Goal: Task Accomplishment & Management: Use online tool/utility

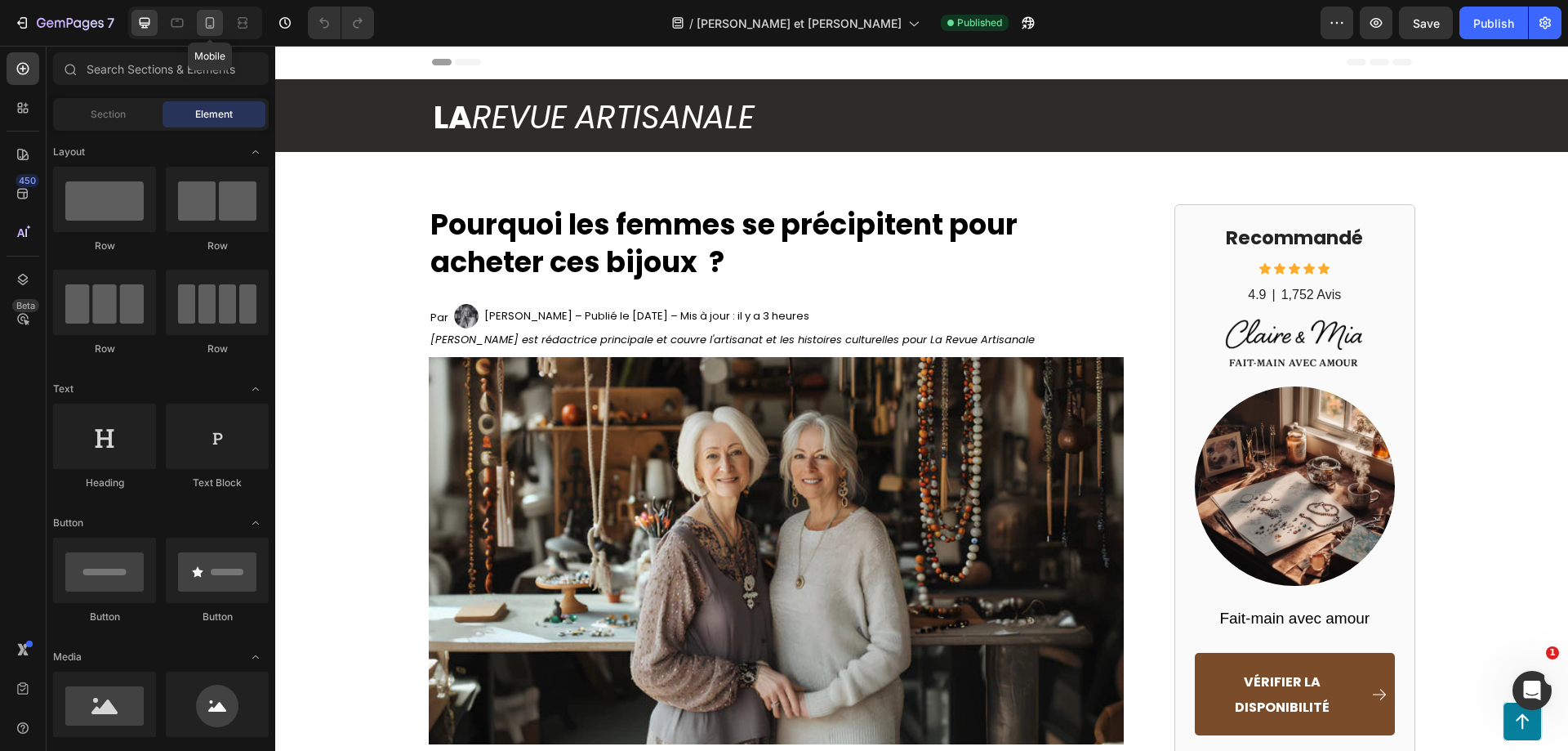
click at [221, 15] on div at bounding box center [210, 22] width 26 height 26
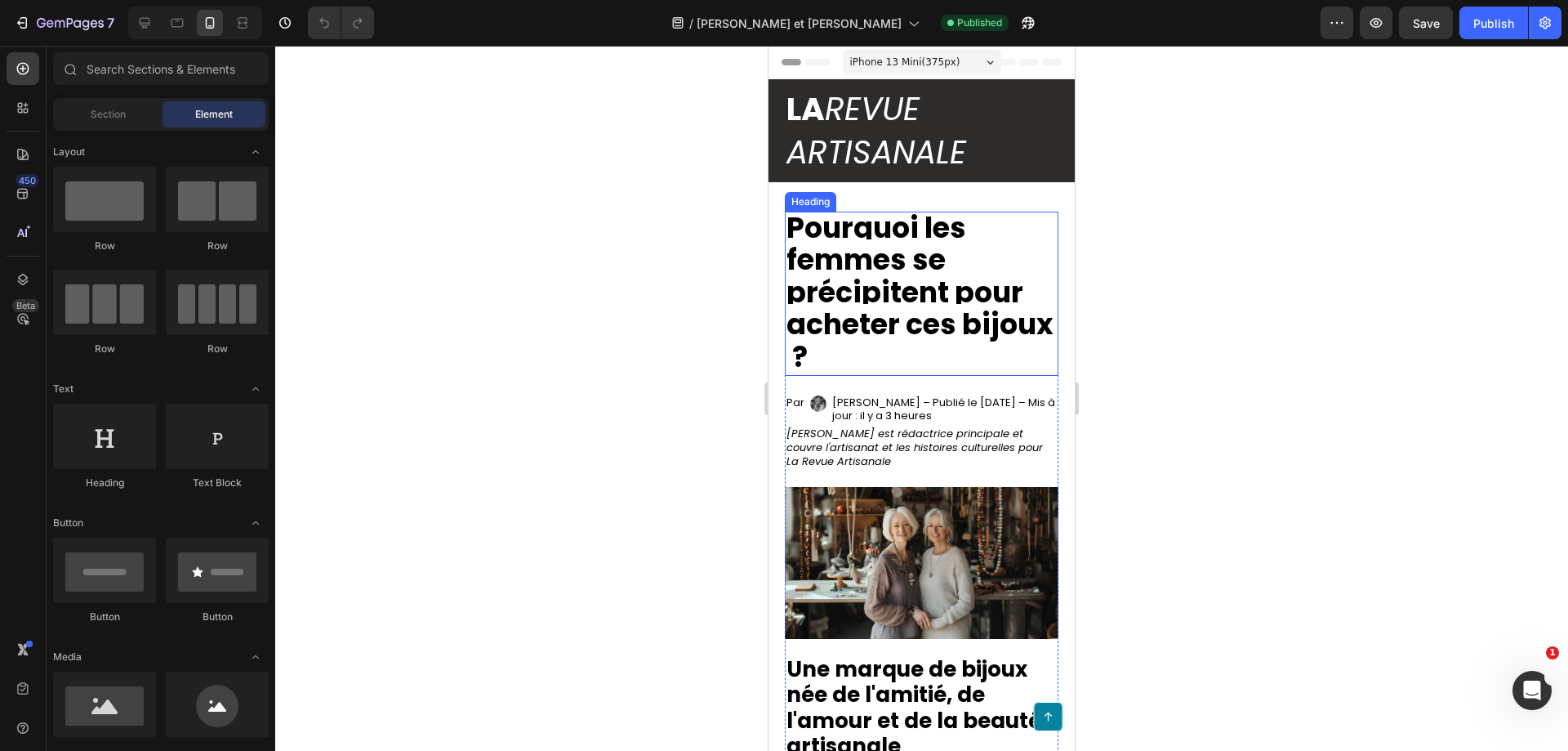
click at [829, 281] on strong "Pourquoi les femmes se précipitent pour acheter ces bijoux ?" at bounding box center [920, 292] width 267 height 169
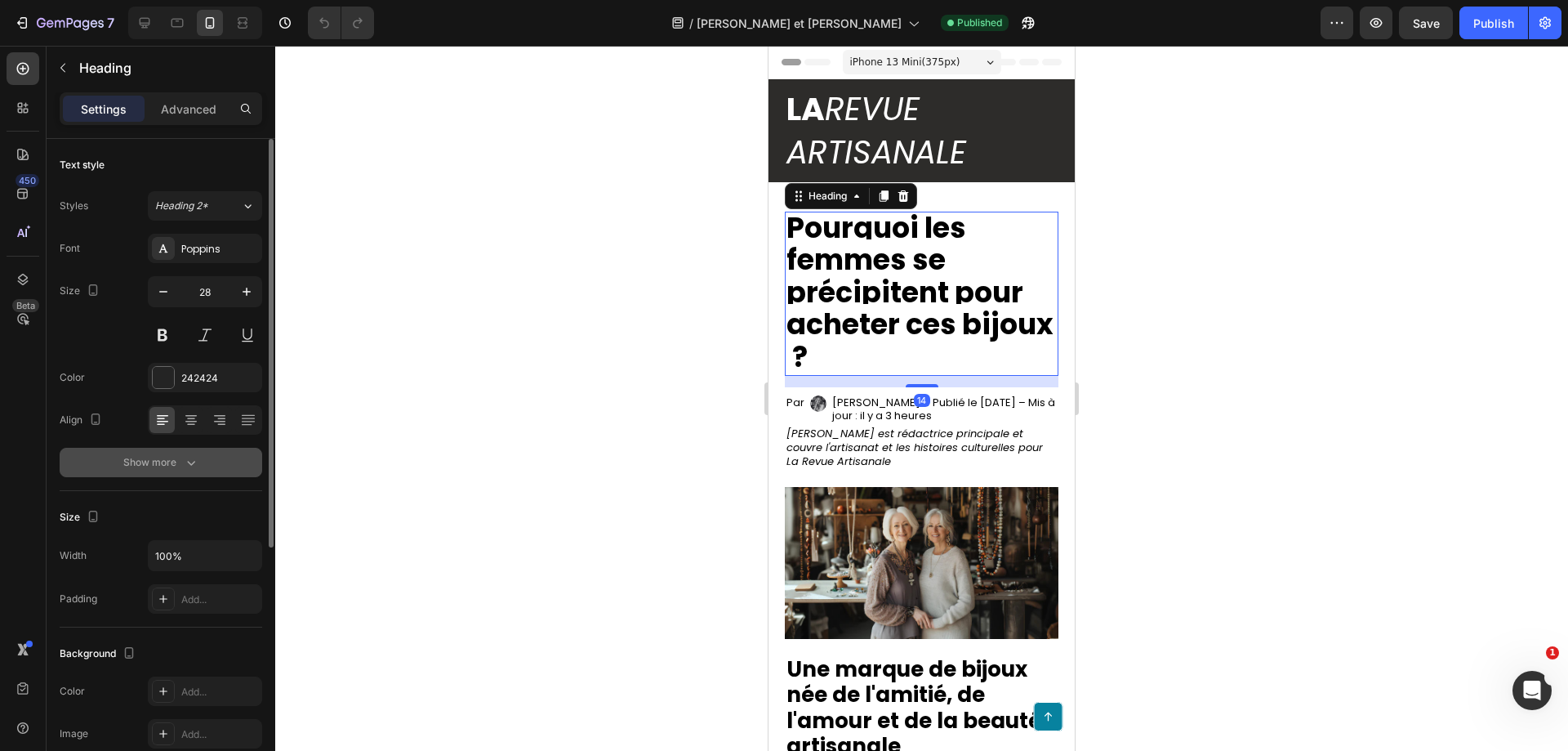
click at [167, 465] on div "Show more" at bounding box center [161, 462] width 76 height 16
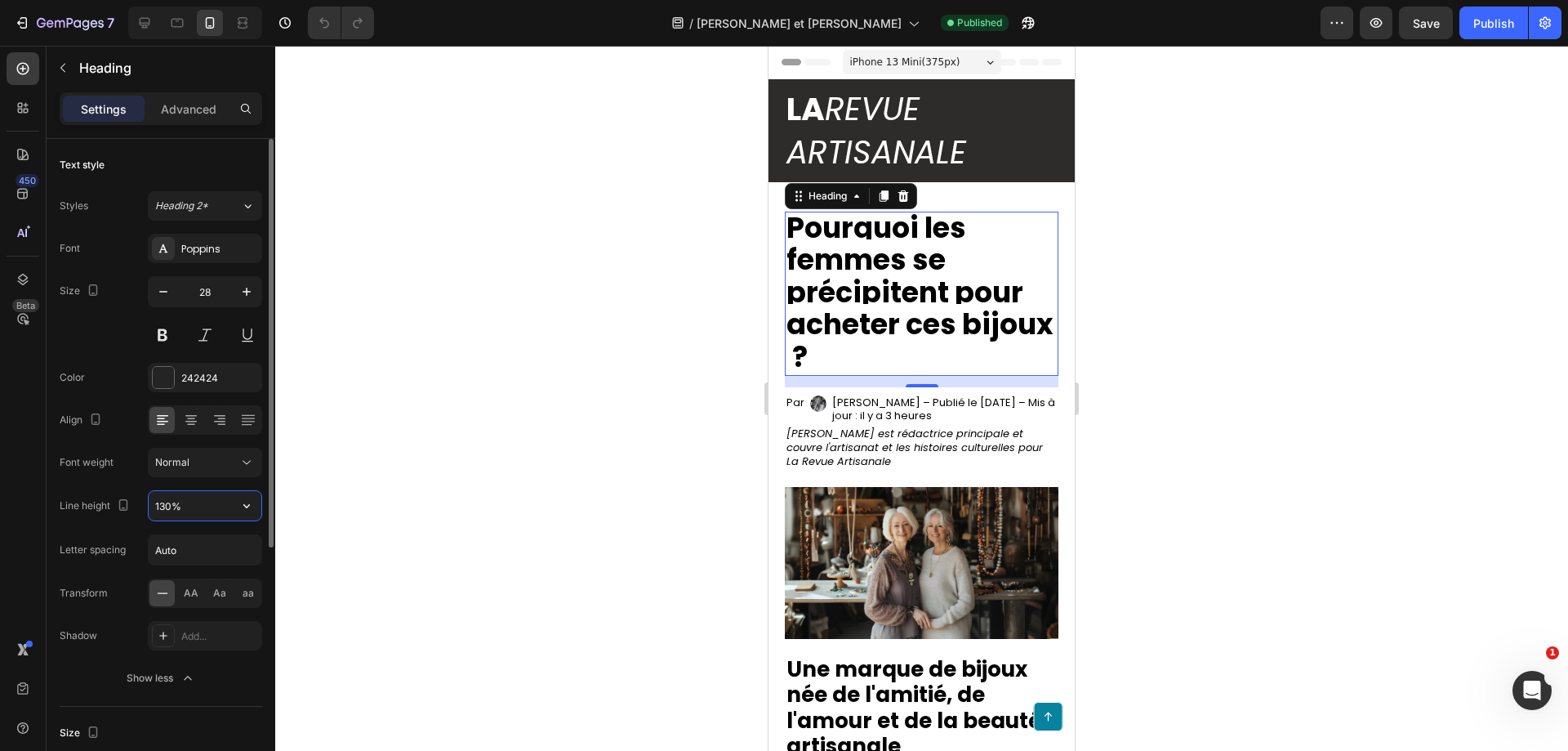
click at [210, 513] on input "130%" at bounding box center [205, 506] width 113 height 29
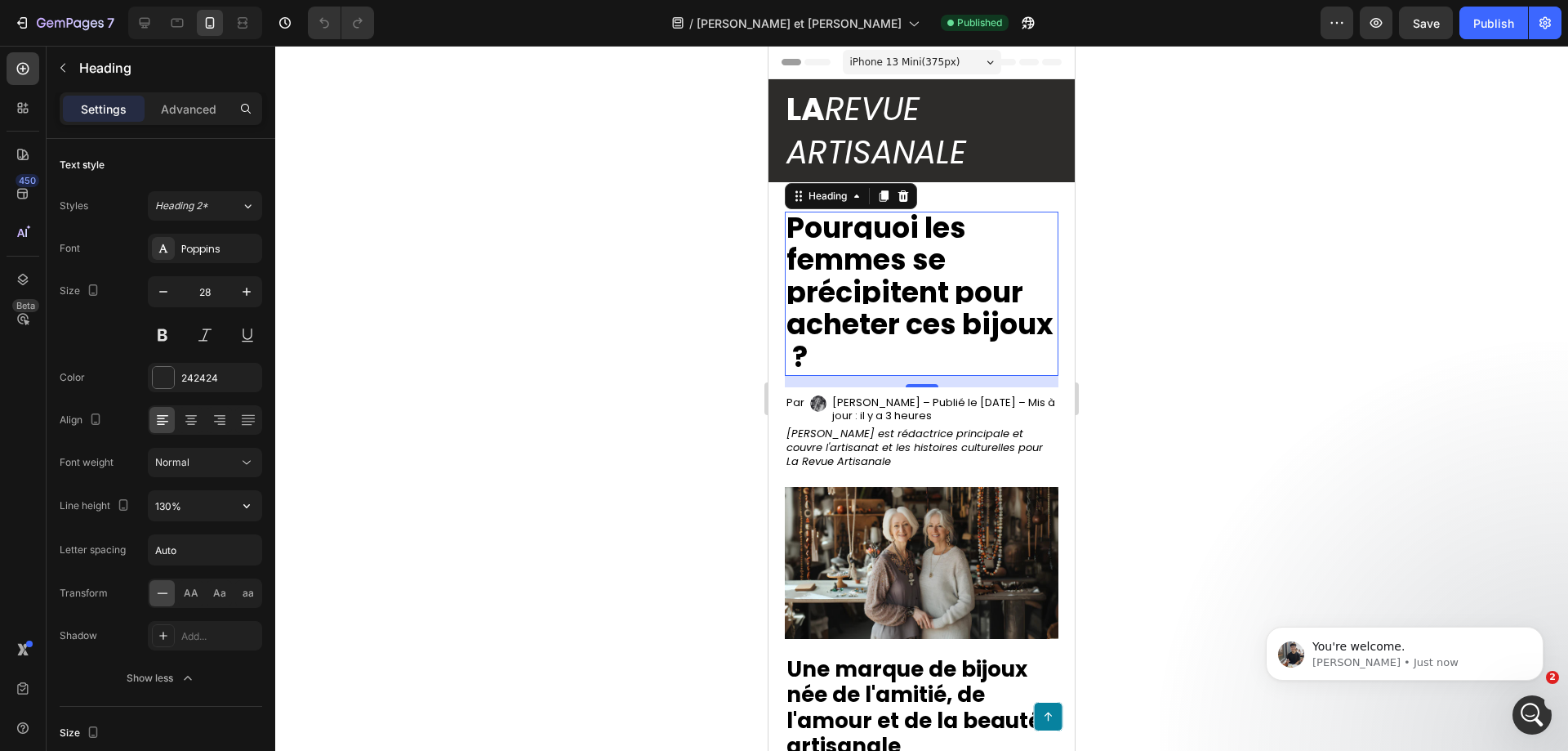
click at [803, 305] on strong "Pourquoi les femmes se précipitent pour acheter ces bijoux ?" at bounding box center [920, 292] width 267 height 169
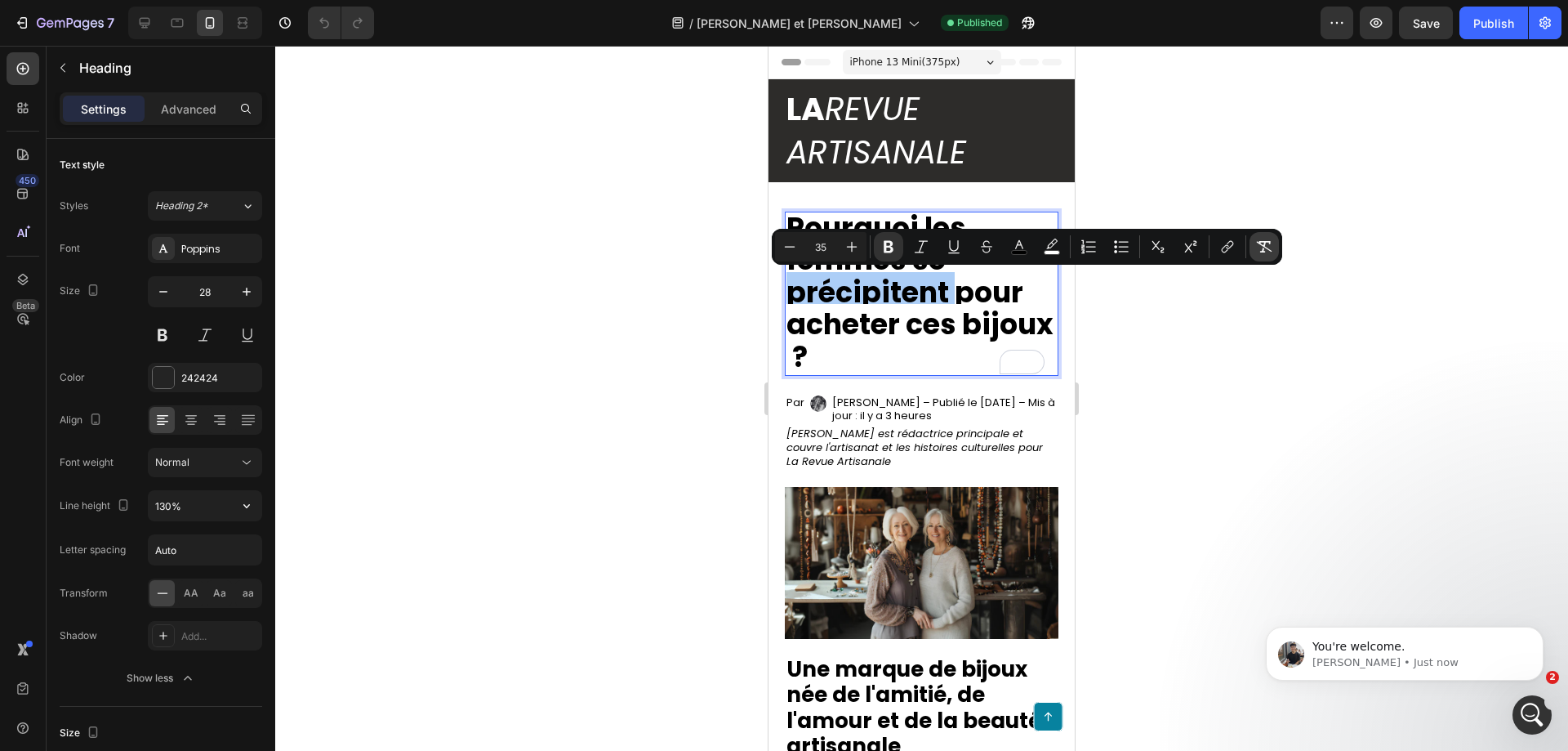
click at [1256, 241] on button "Remove Format" at bounding box center [1264, 246] width 29 height 29
type input "28"
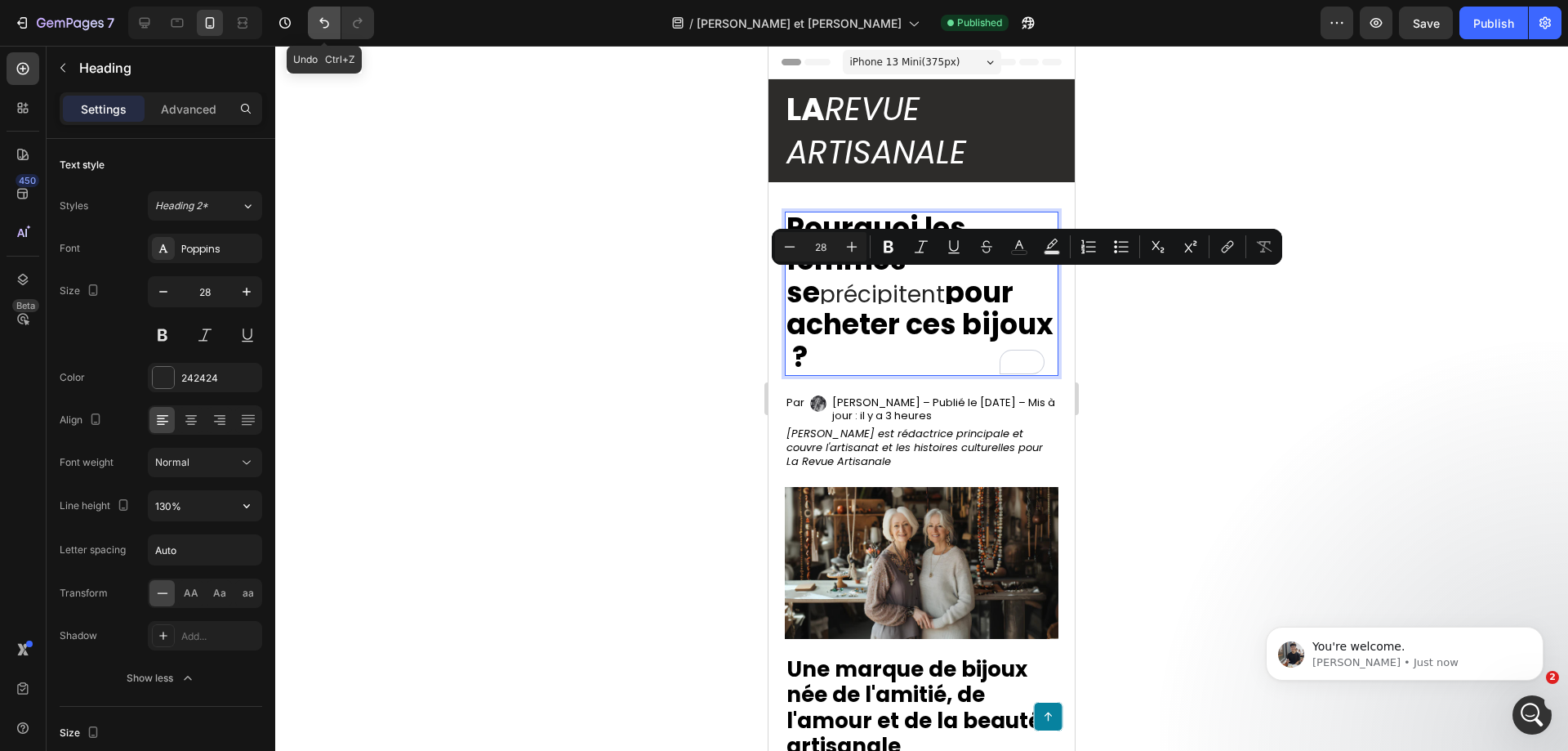
click at [332, 28] on icon "Undo/Redo" at bounding box center [324, 22] width 16 height 16
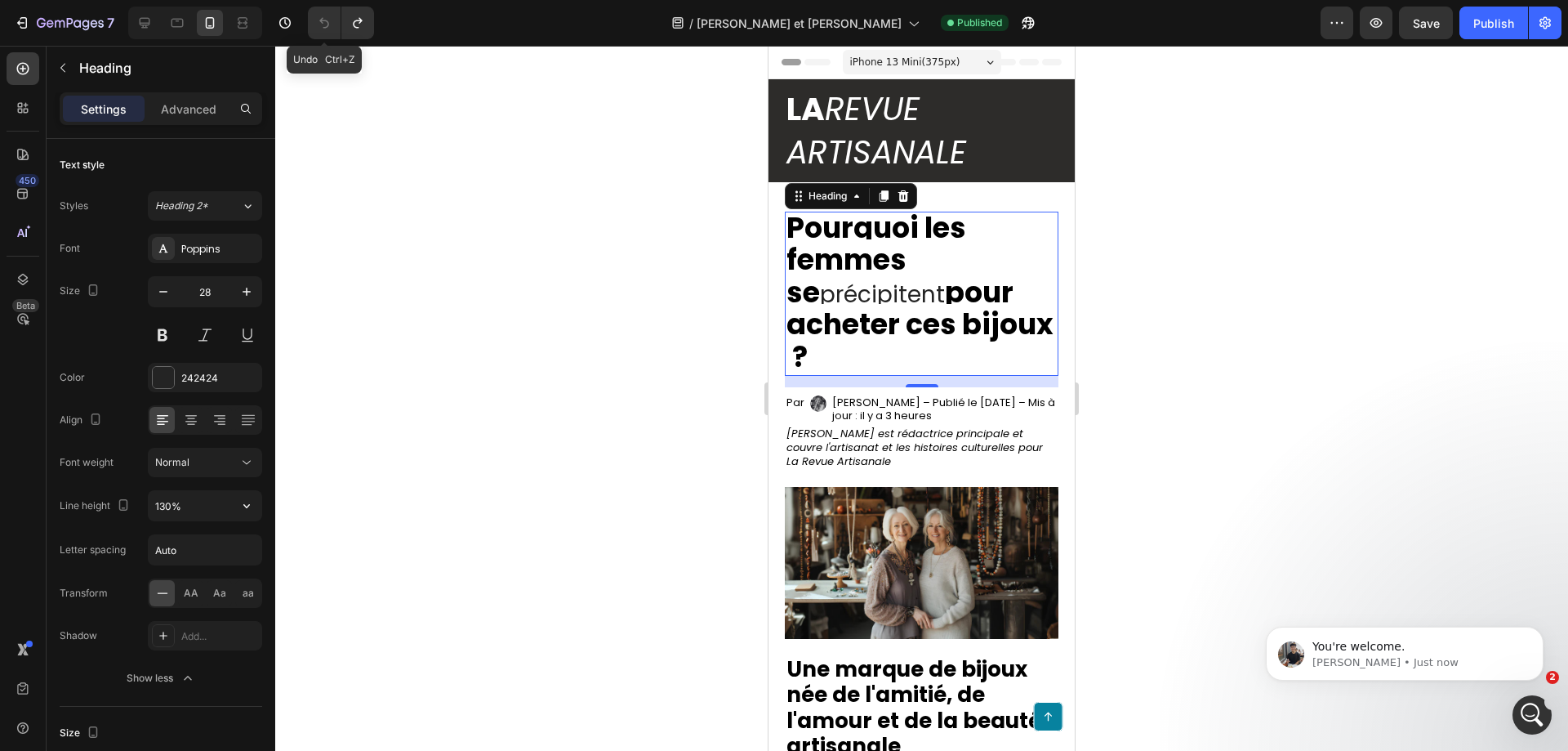
click at [332, 28] on icon "Undo/Redo" at bounding box center [324, 22] width 16 height 16
click at [320, 25] on icon "Undo/Redo" at bounding box center [324, 22] width 16 height 16
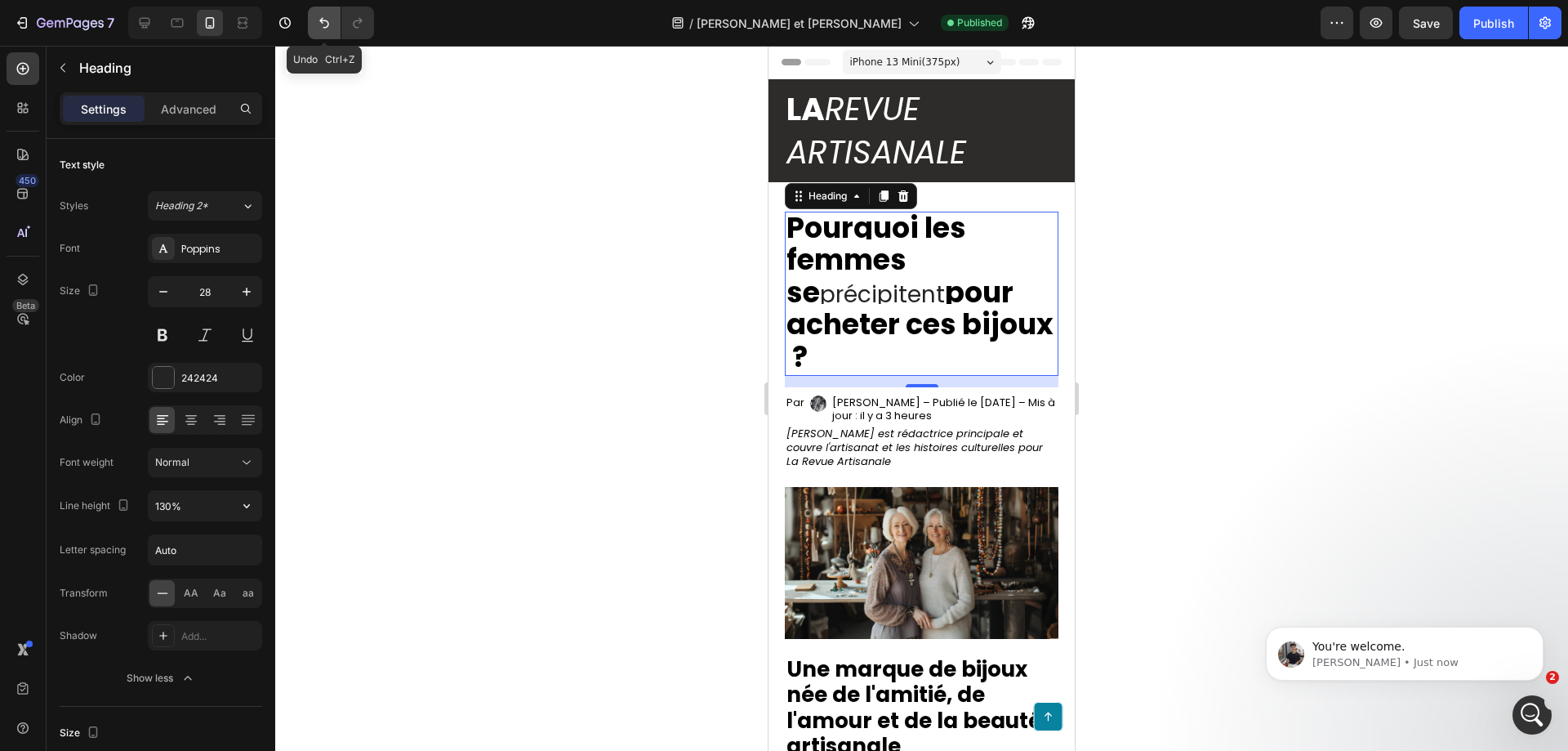
click at [320, 25] on icon "Undo/Redo" at bounding box center [324, 22] width 16 height 16
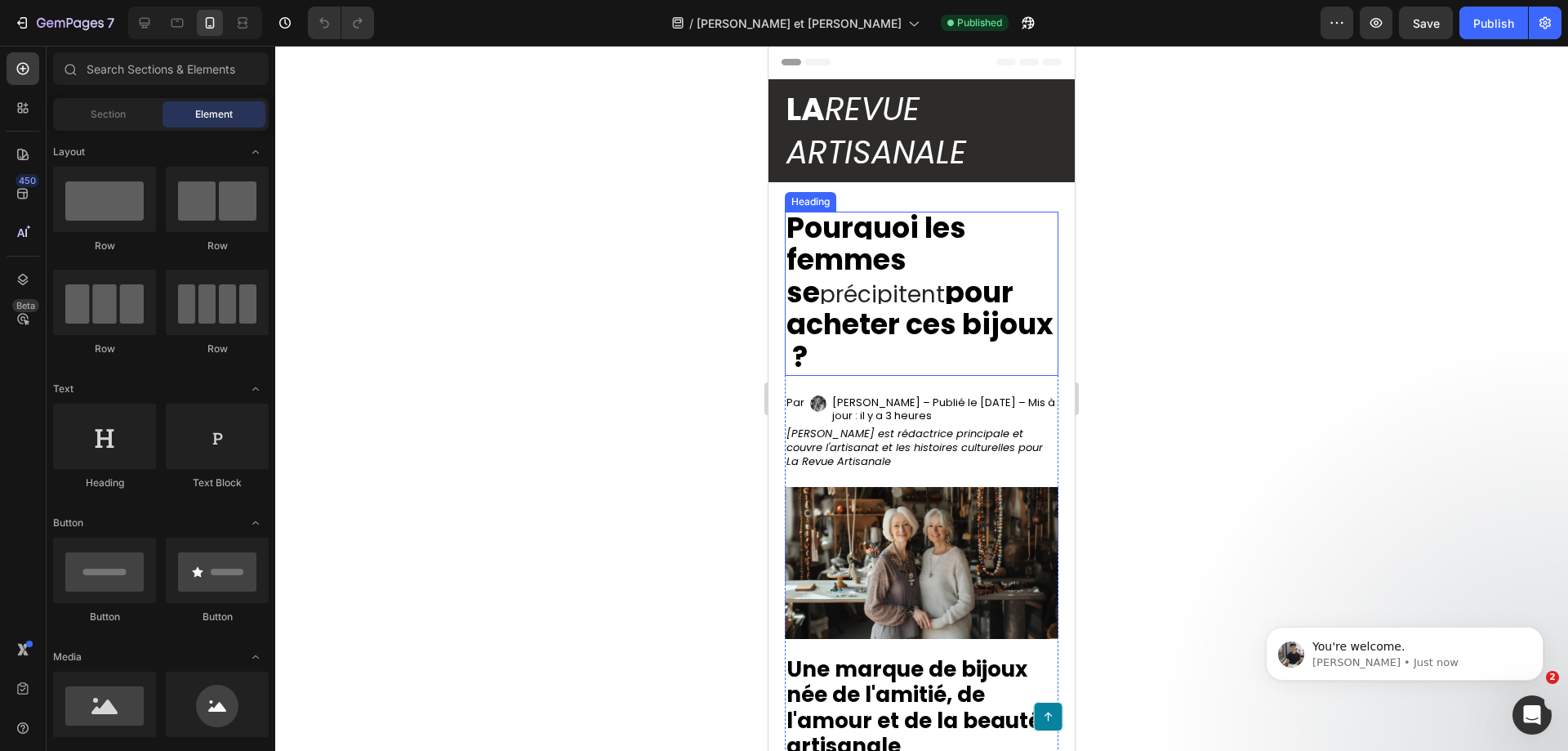
click at [813, 249] on strong "Pourquoi les femmes se" at bounding box center [876, 260] width 180 height 105
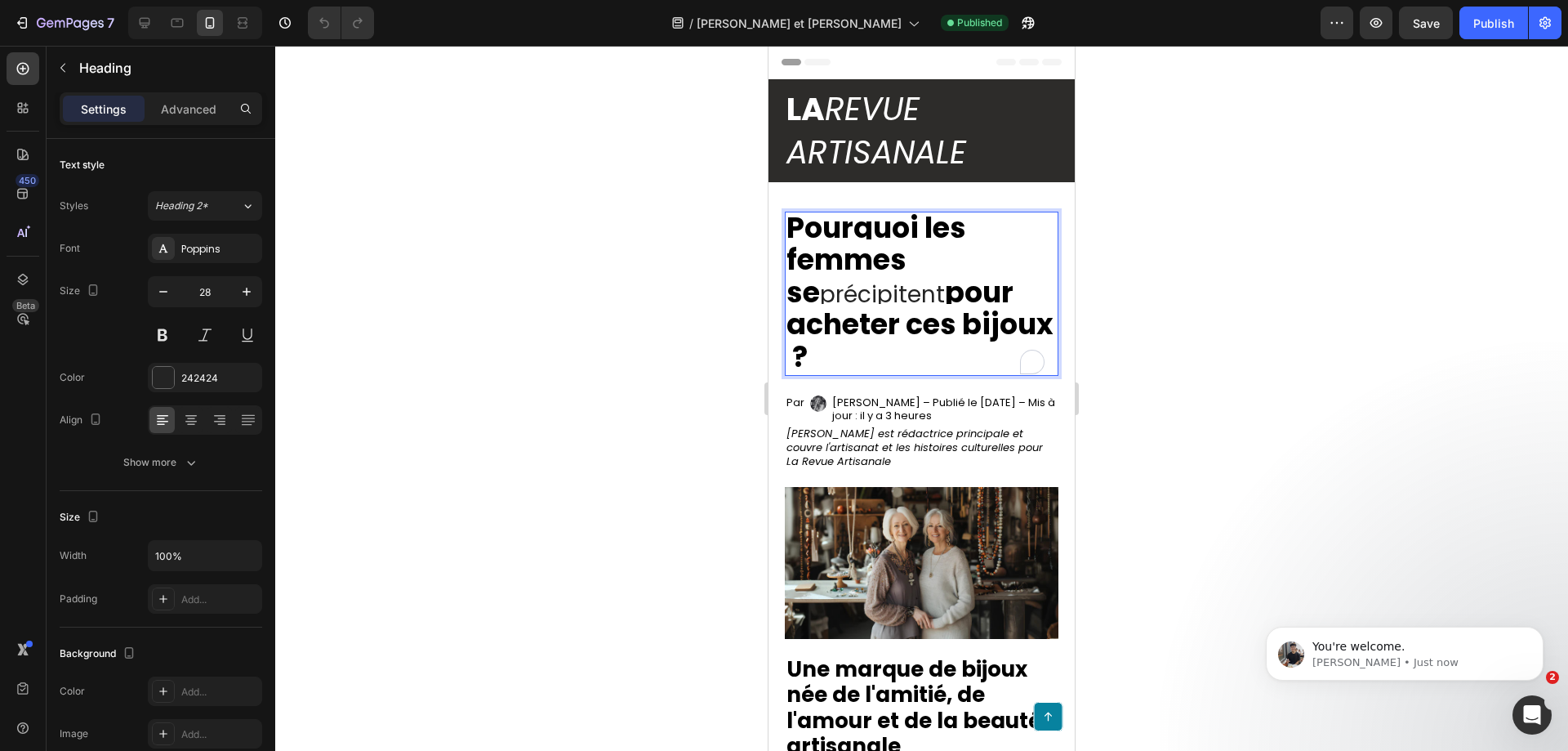
click at [819, 267] on strong "Pourquoi les femmes se" at bounding box center [876, 260] width 180 height 105
click at [822, 294] on p "Pourquoi les femmes se précipitent pour acheter ces bijoux ?" at bounding box center [922, 294] width 271 height 161
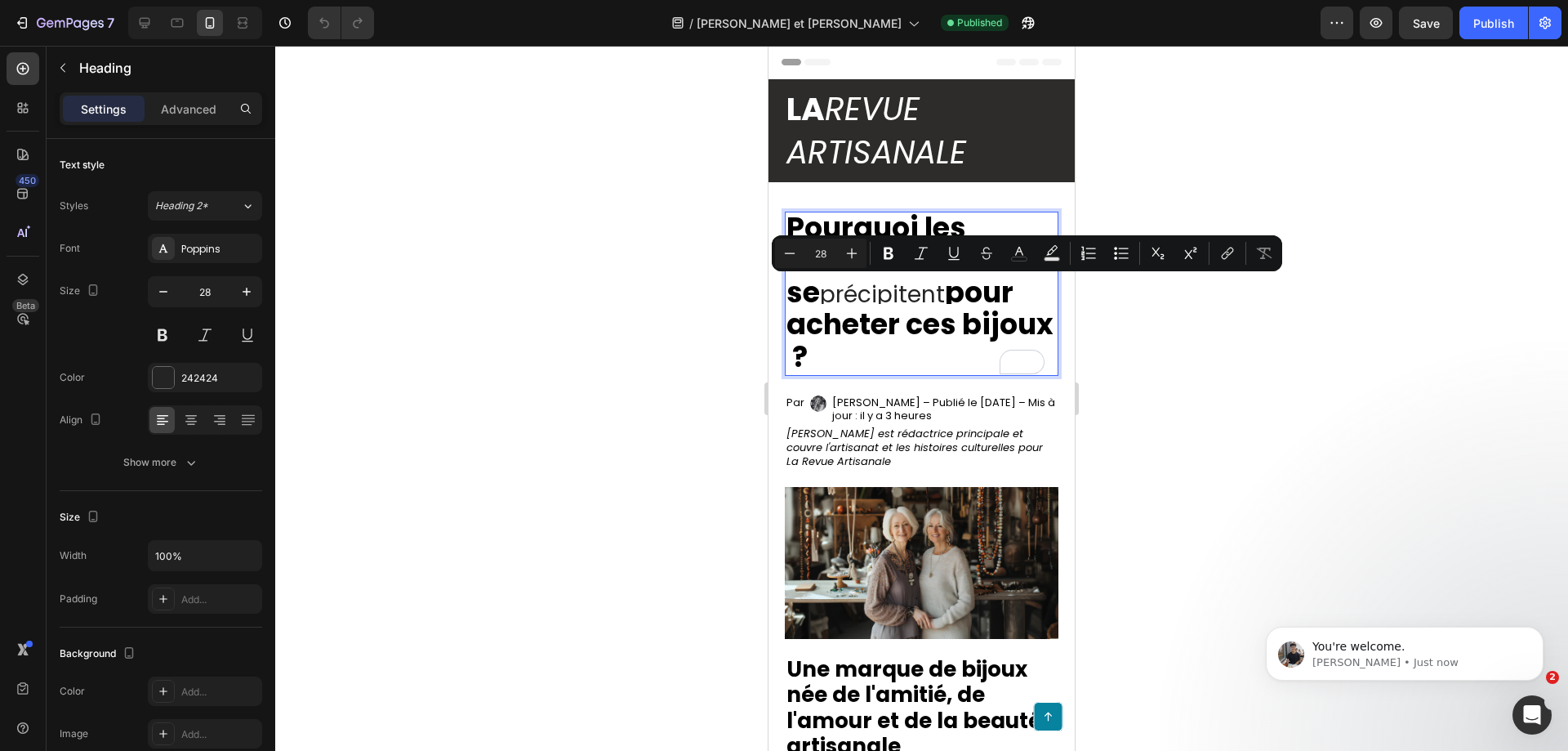
click at [847, 323] on strong "pour acheter ces bijoux ?" at bounding box center [920, 324] width 267 height 105
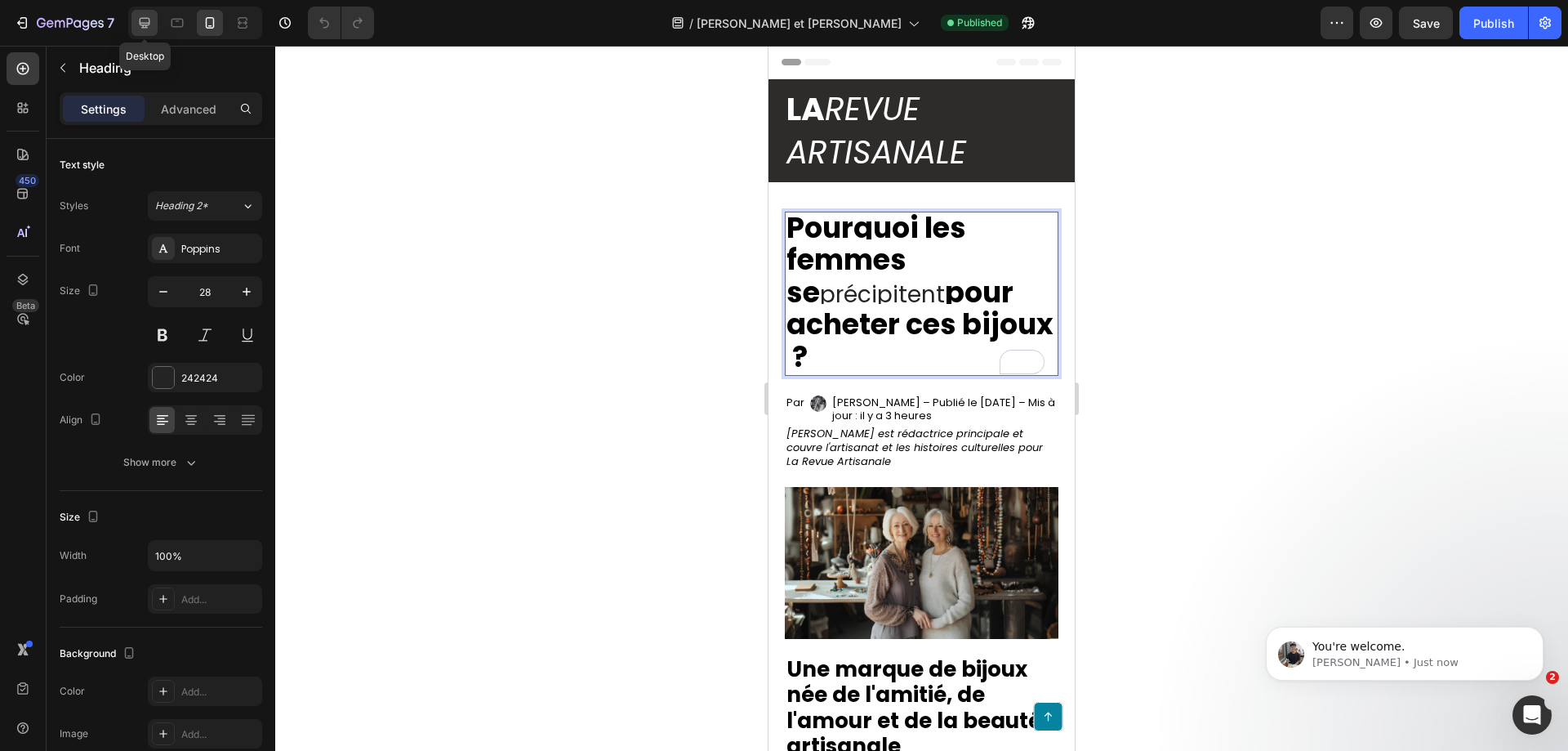
click at [142, 16] on icon at bounding box center [145, 22] width 16 height 16
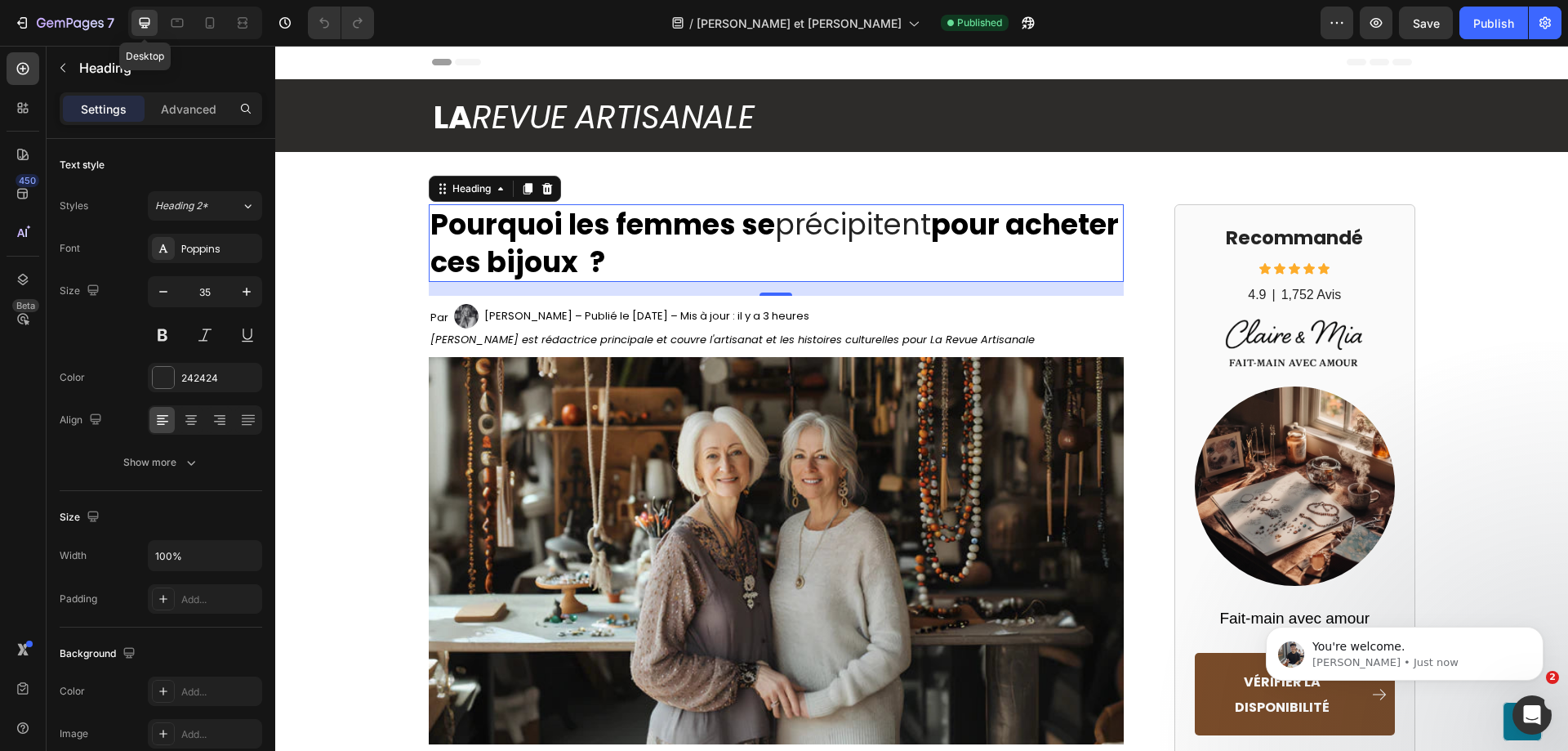
scroll to position [101, 0]
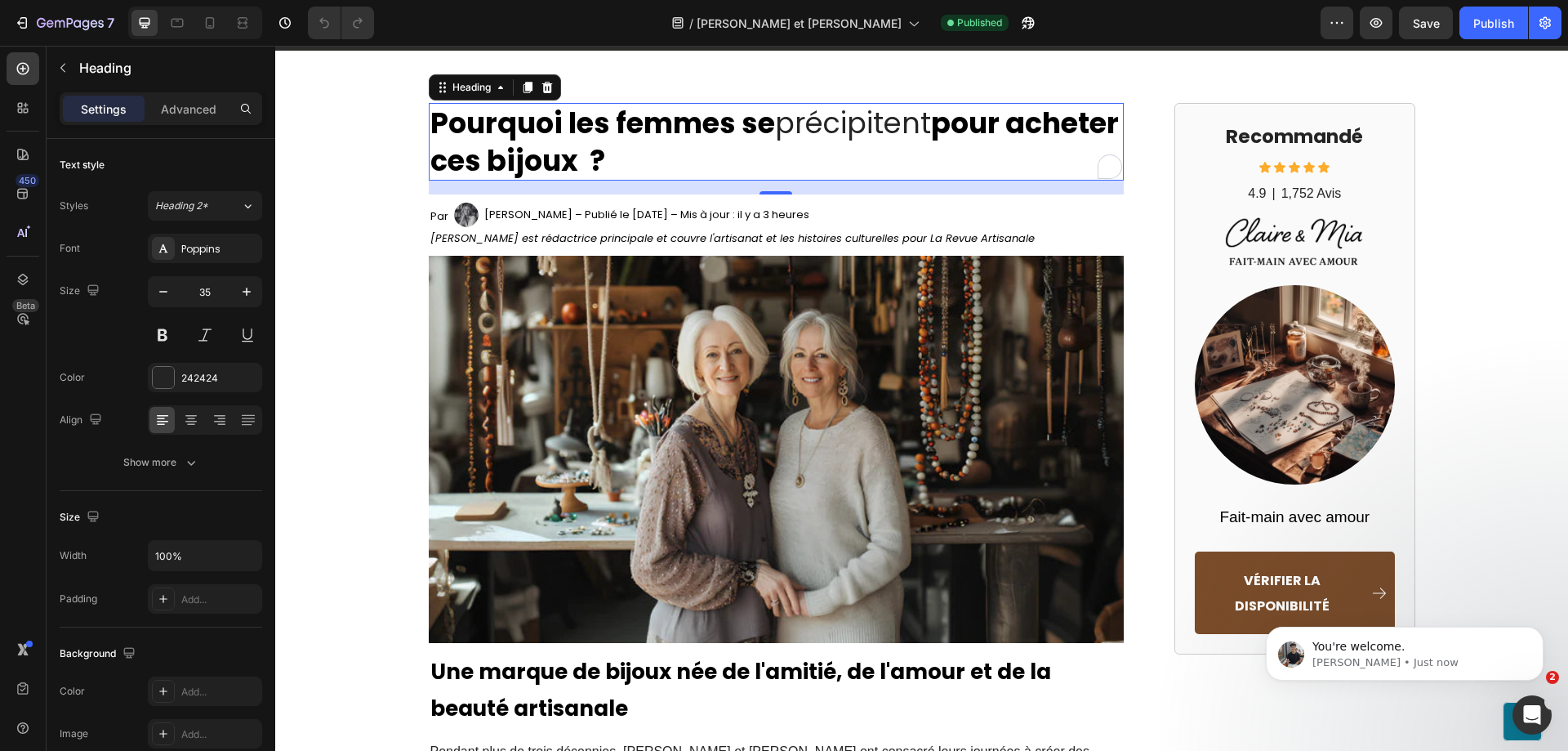
click at [826, 126] on p "Pourquoi les femmes se précipitent pour acheter ces bijoux ?" at bounding box center [777, 142] width 693 height 75
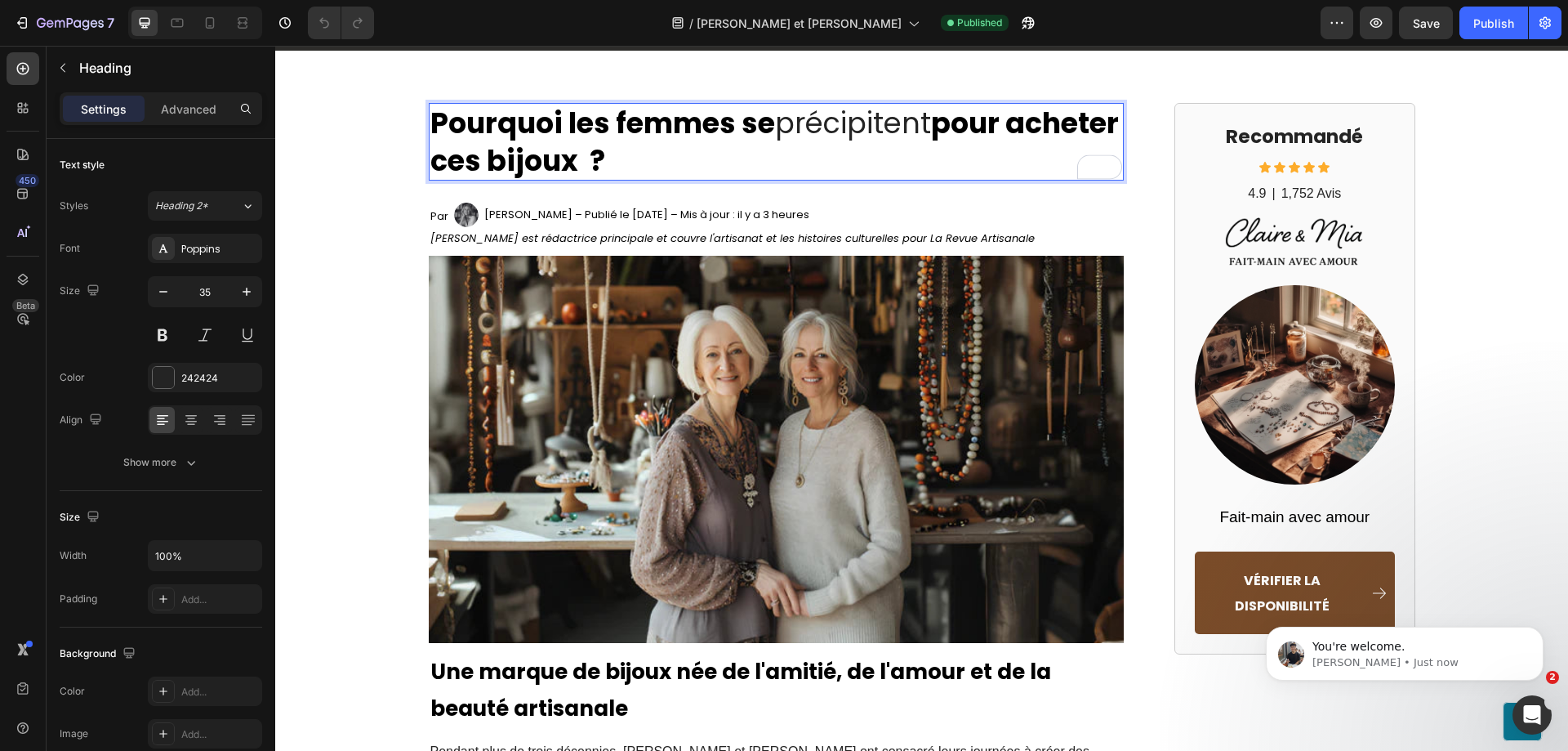
click at [755, 122] on strong "Pourquoi les femmes se" at bounding box center [603, 122] width 344 height 40
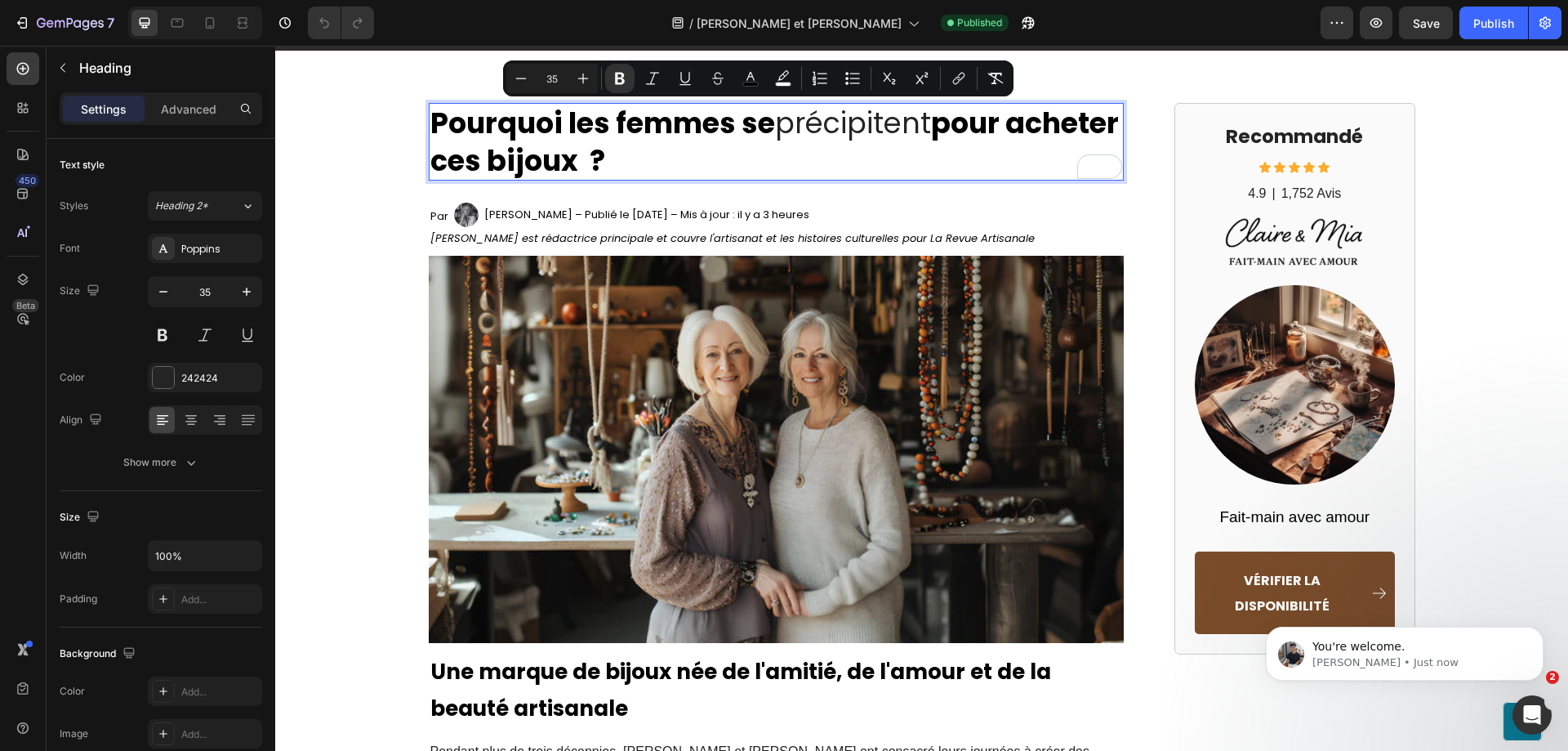
copy strong "se"
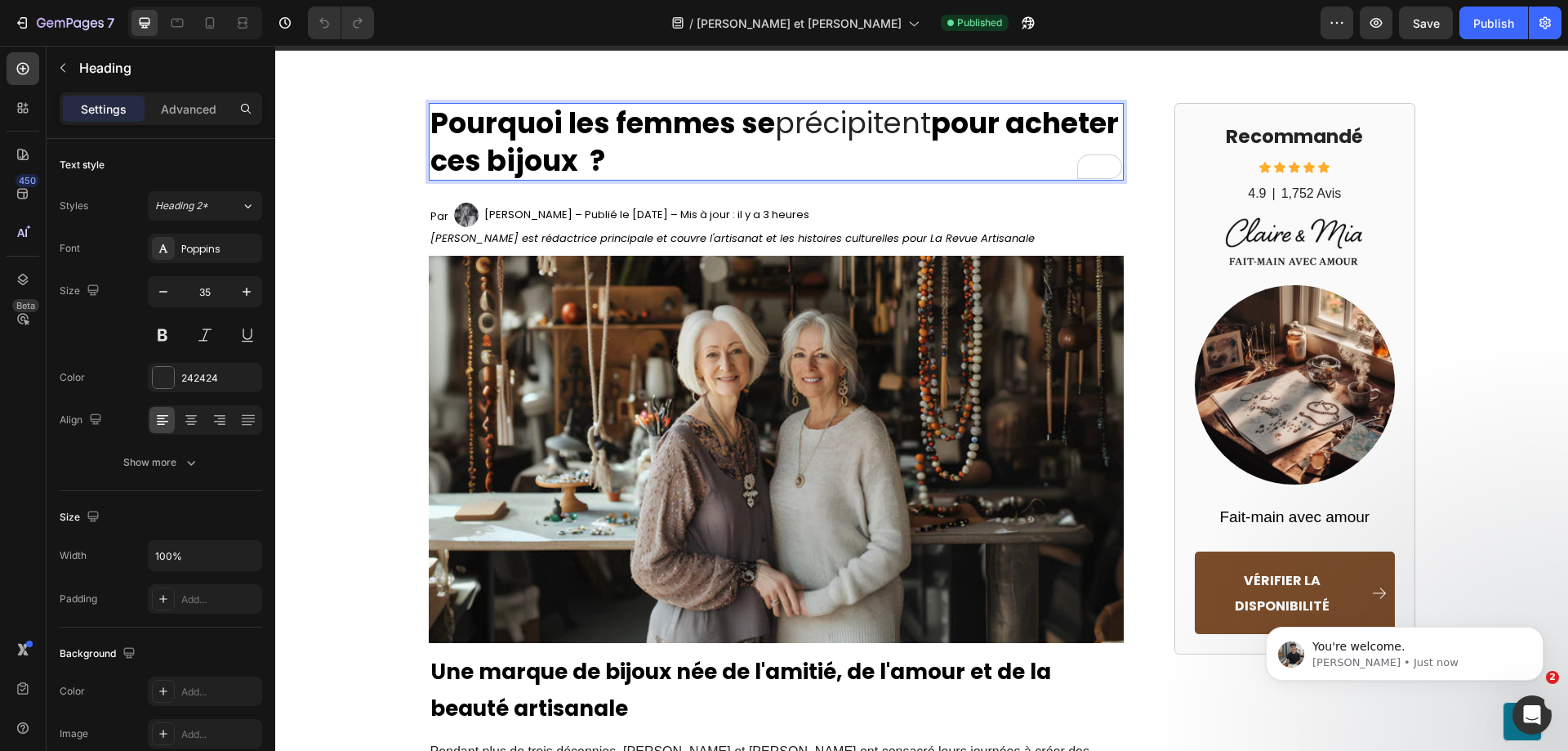
click at [869, 121] on p "Pourquoi les femmes se précipitent pour acheter ces bijoux ?" at bounding box center [777, 142] width 693 height 75
click at [772, 128] on strong "Pourquoi les femmes se" at bounding box center [603, 122] width 344 height 40
click at [778, 128] on p "Pourquoi les femmes se précipitent pour acheter ces bijoux ?" at bounding box center [777, 142] width 693 height 75
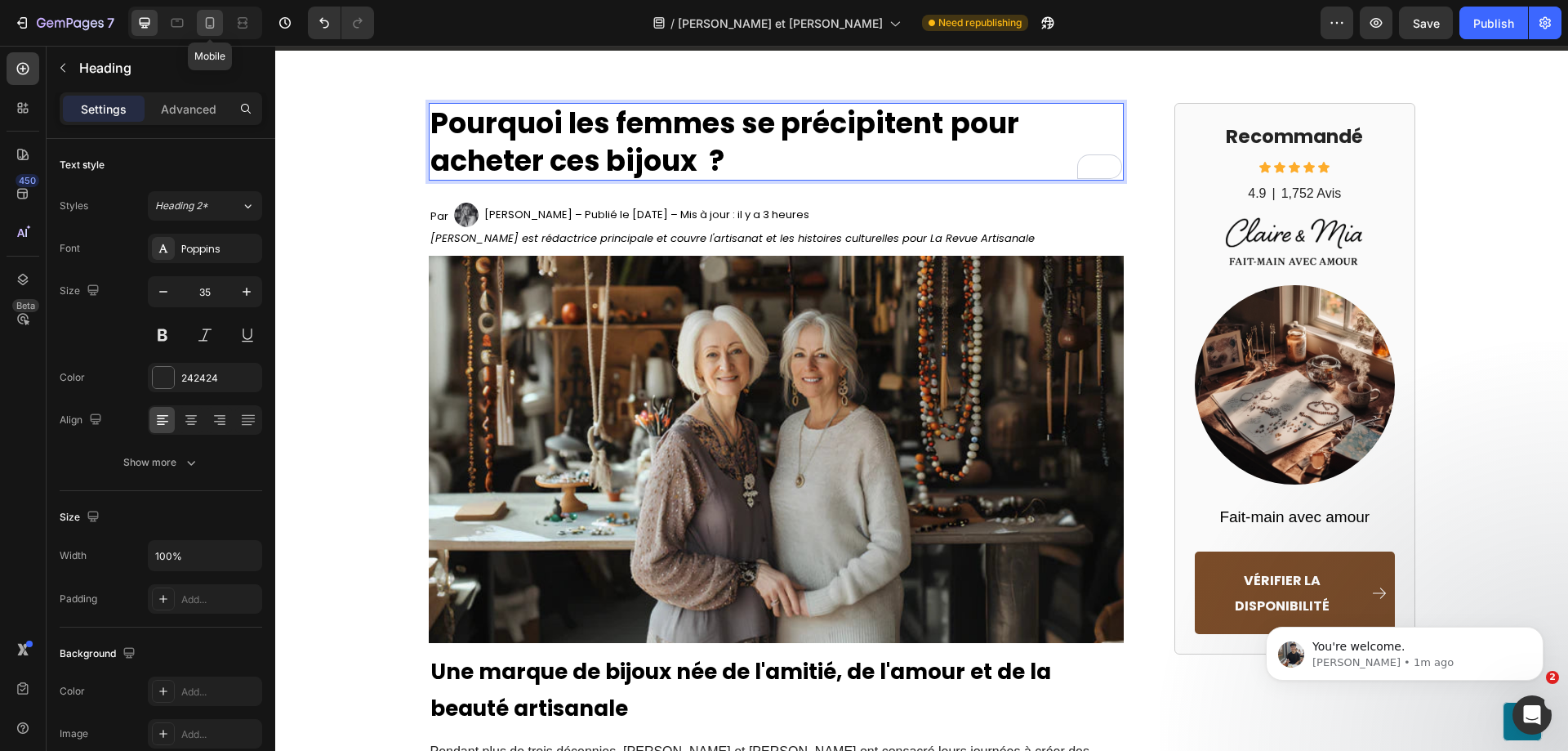
click at [204, 24] on icon at bounding box center [210, 22] width 16 height 16
type input "28"
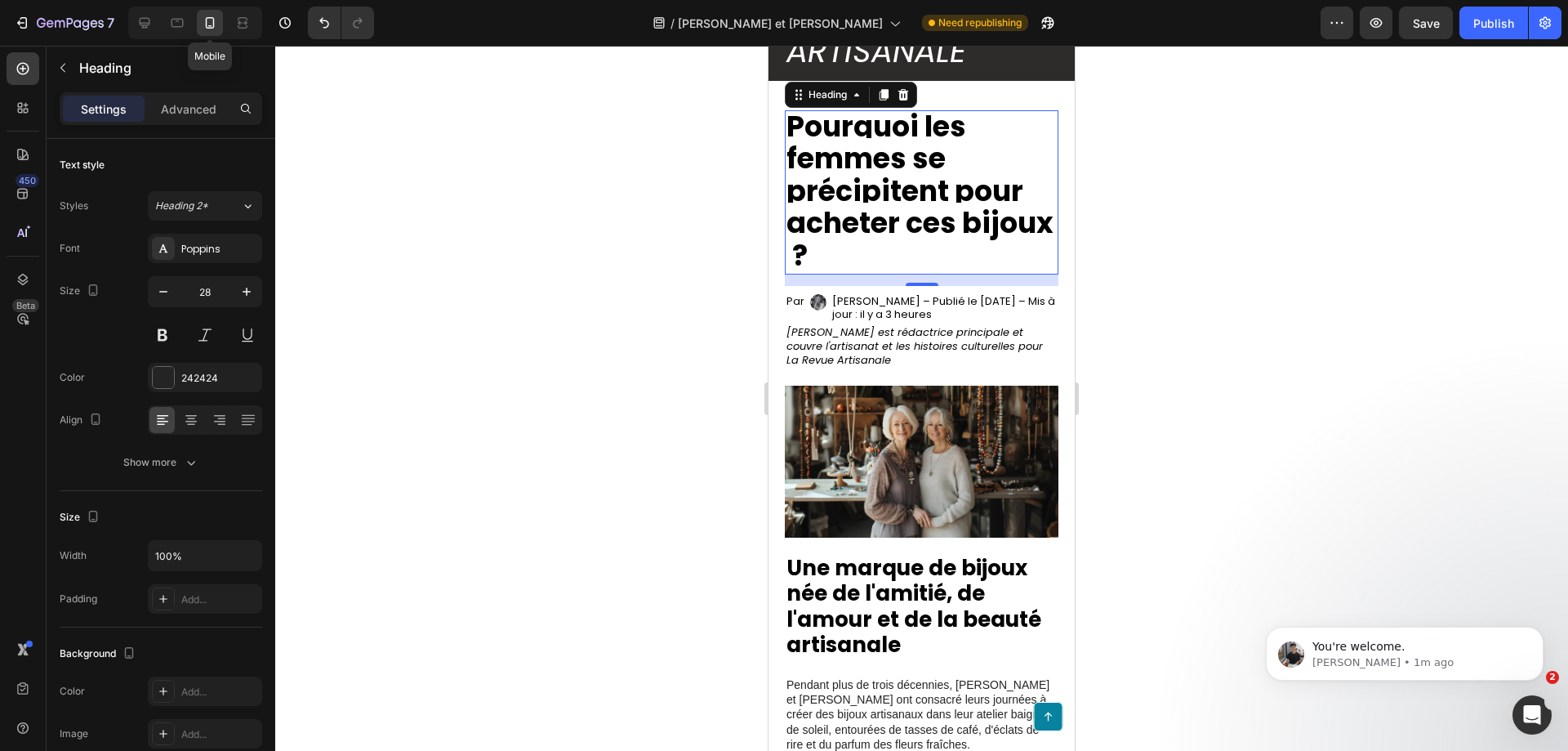
scroll to position [109, 0]
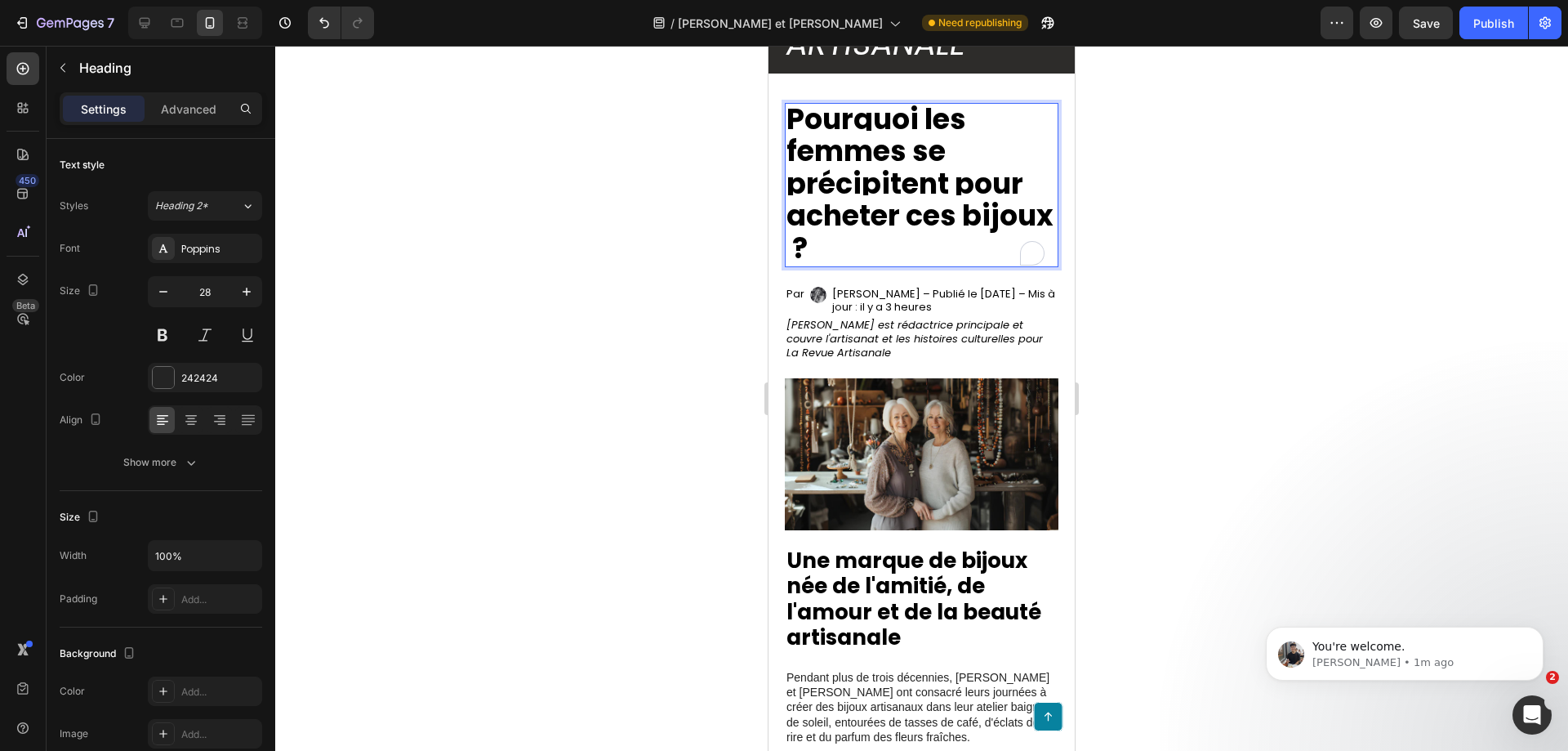
click at [951, 204] on strong "pour acheter ces bijoux ?" at bounding box center [920, 215] width 267 height 105
click at [1146, 242] on div at bounding box center [922, 398] width 1293 height 704
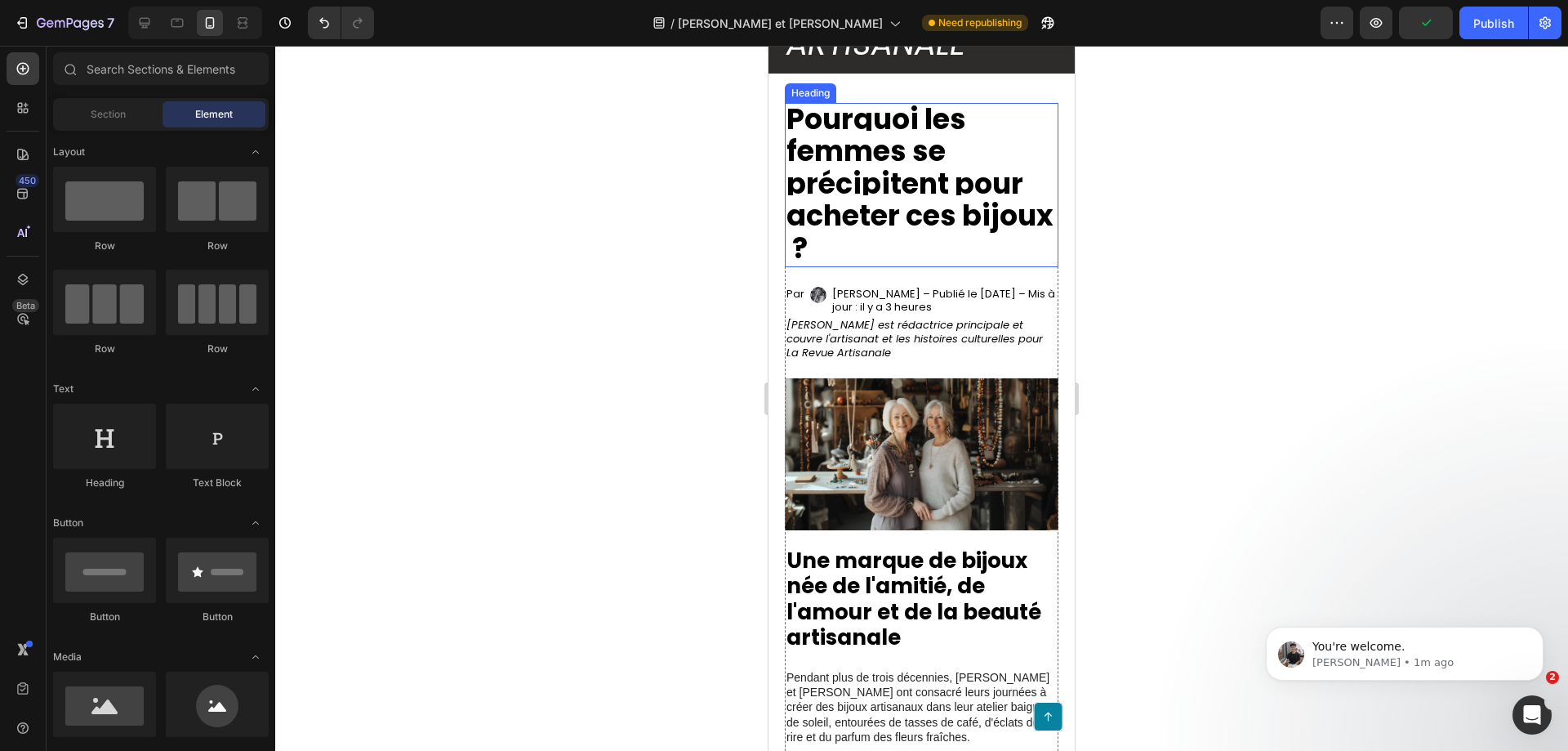
click at [927, 207] on strong "pour acheter ces bijoux ?" at bounding box center [920, 215] width 267 height 105
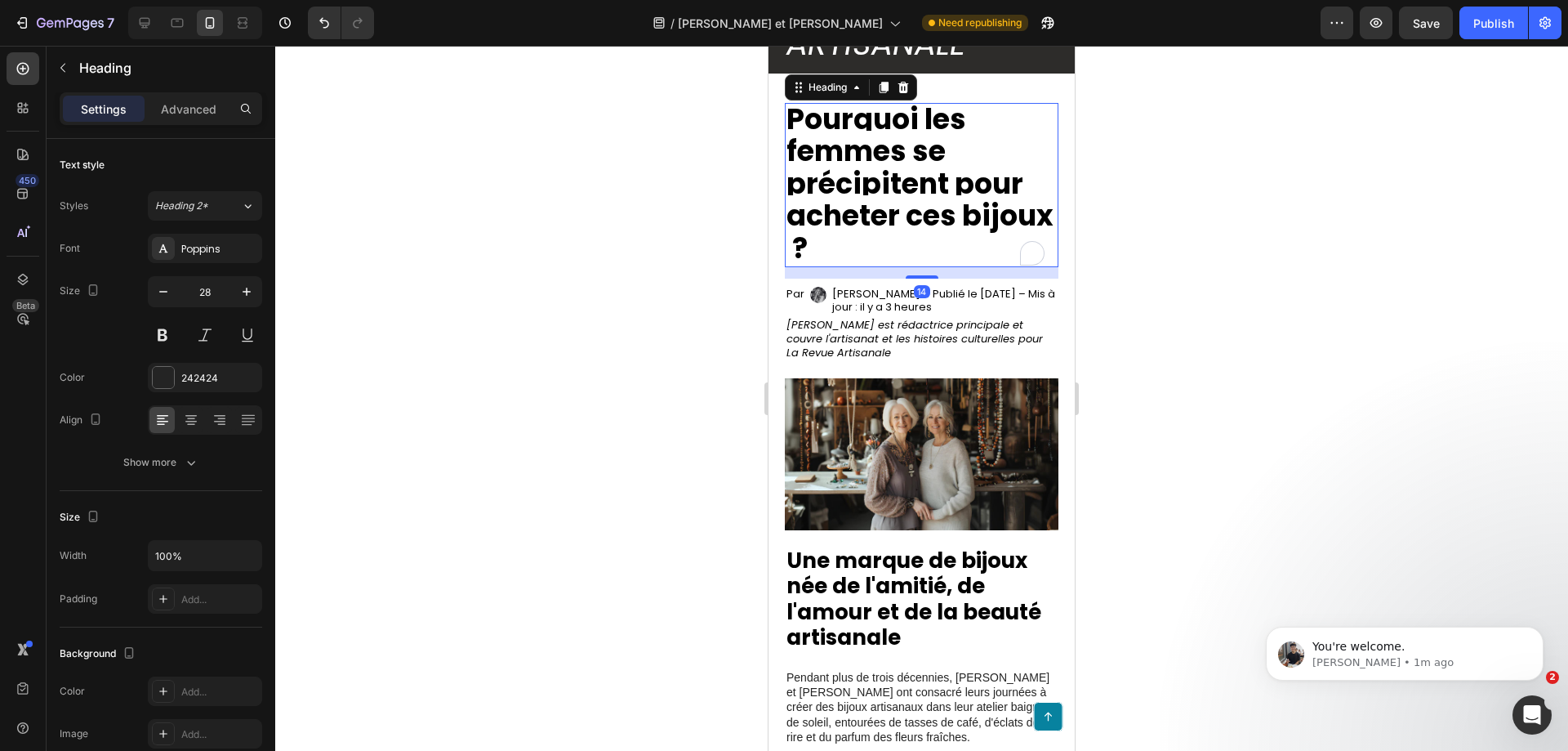
click at [927, 207] on strong "pour acheter ces bijoux ?" at bounding box center [920, 215] width 267 height 105
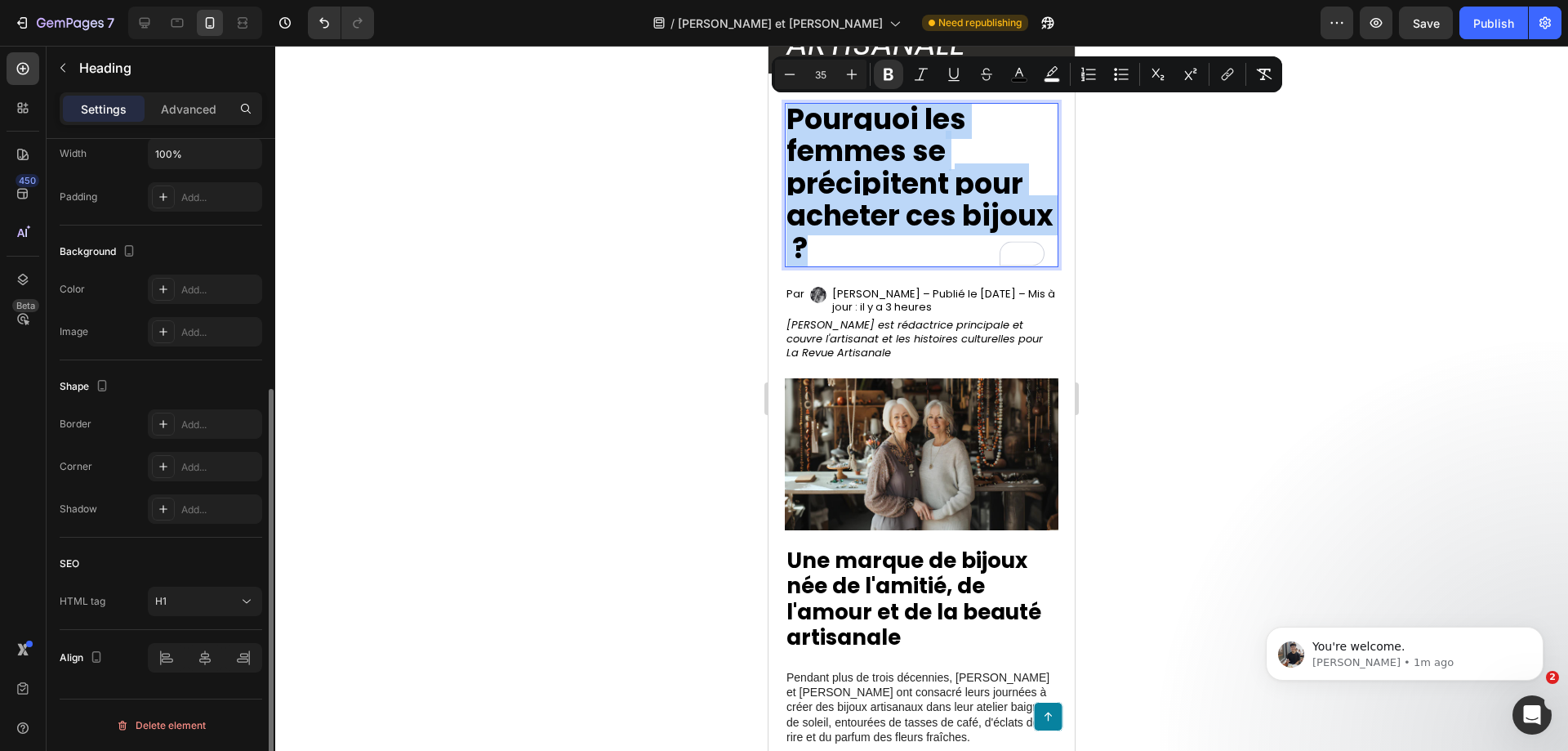
scroll to position [75, 0]
